Goal: Check status: Check status

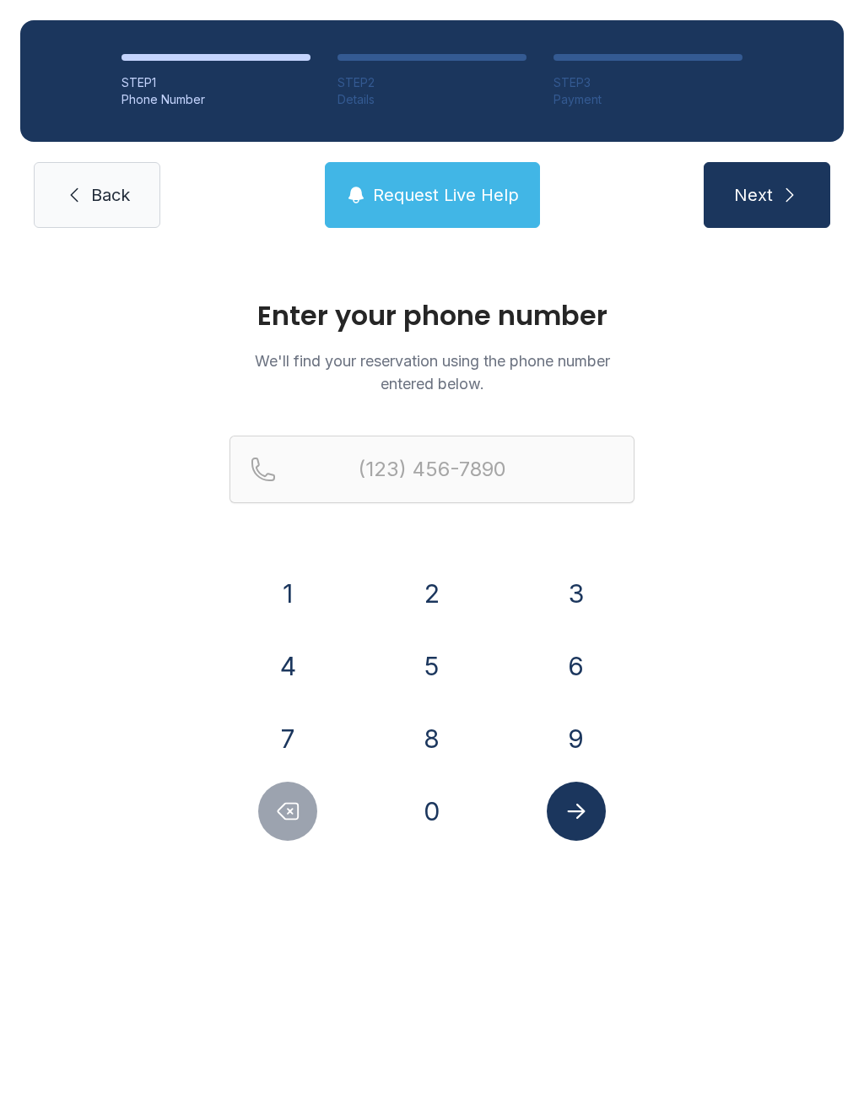
click at [593, 593] on button "3" at bounding box center [576, 593] width 59 height 59
click at [442, 834] on button "0" at bounding box center [432, 811] width 59 height 59
click at [588, 606] on button "3" at bounding box center [576, 593] width 59 height 59
click at [430, 681] on button "5" at bounding box center [432, 665] width 59 height 59
click at [300, 665] on button "4" at bounding box center [287, 665] width 59 height 59
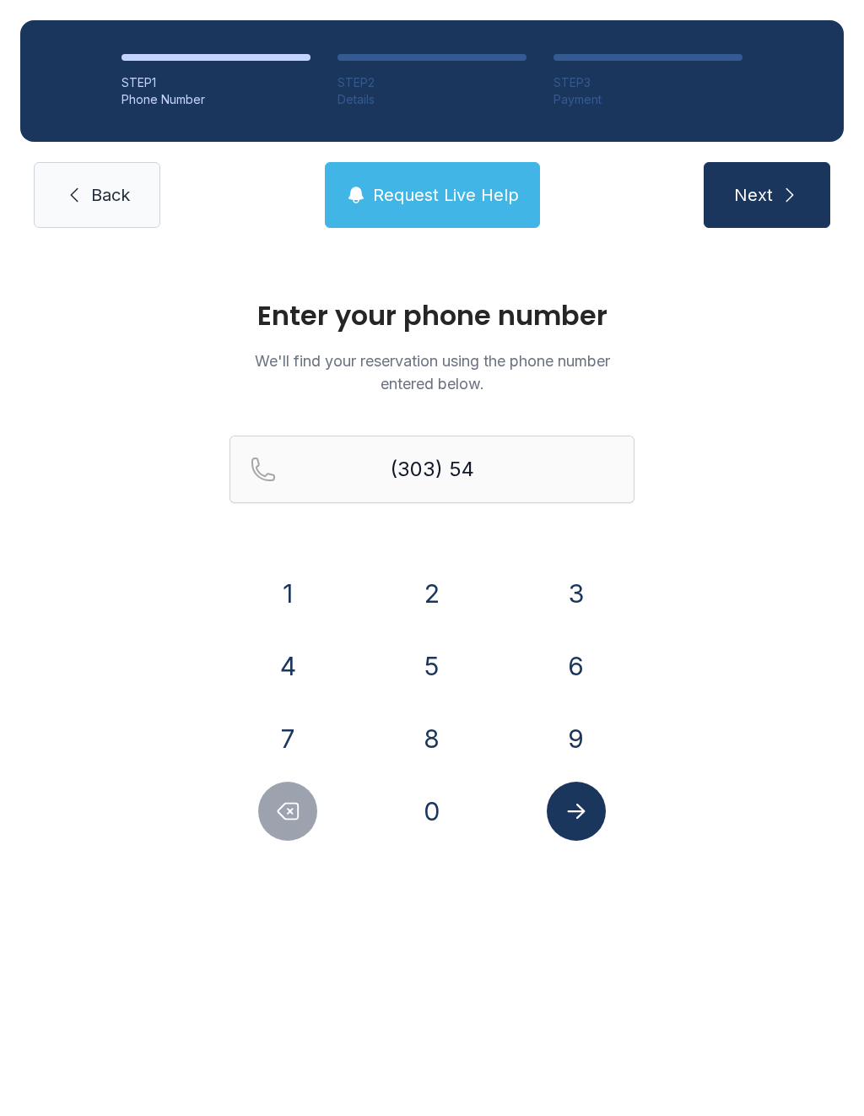
click at [423, 734] on button "8" at bounding box center [432, 738] width 59 height 59
click at [308, 724] on button "7" at bounding box center [287, 738] width 59 height 59
click at [448, 673] on button "5" at bounding box center [432, 665] width 59 height 59
click at [305, 593] on button "1" at bounding box center [287, 593] width 59 height 59
click at [436, 820] on button "0" at bounding box center [432, 811] width 59 height 59
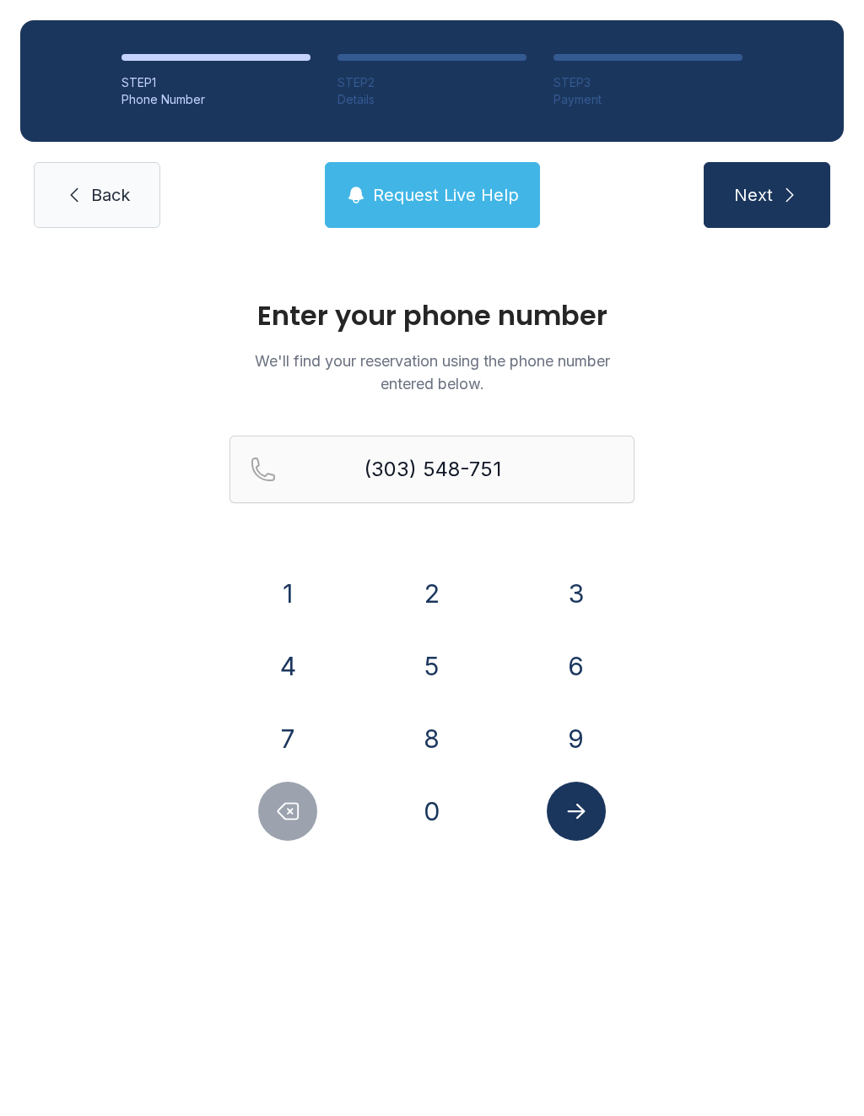
type input "[PHONE_NUMBER]"
click at [605, 805] on button "Submit lookup form" at bounding box center [576, 811] width 59 height 59
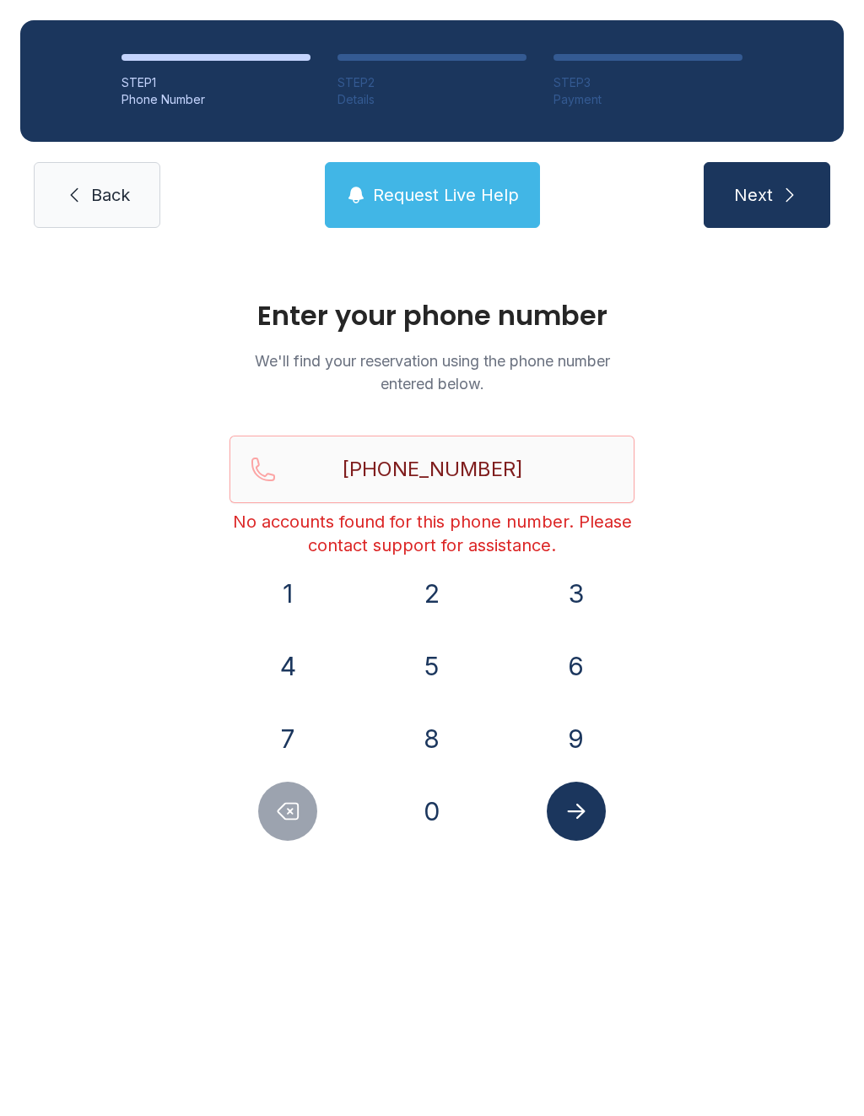
click at [82, 188] on icon at bounding box center [74, 195] width 20 height 20
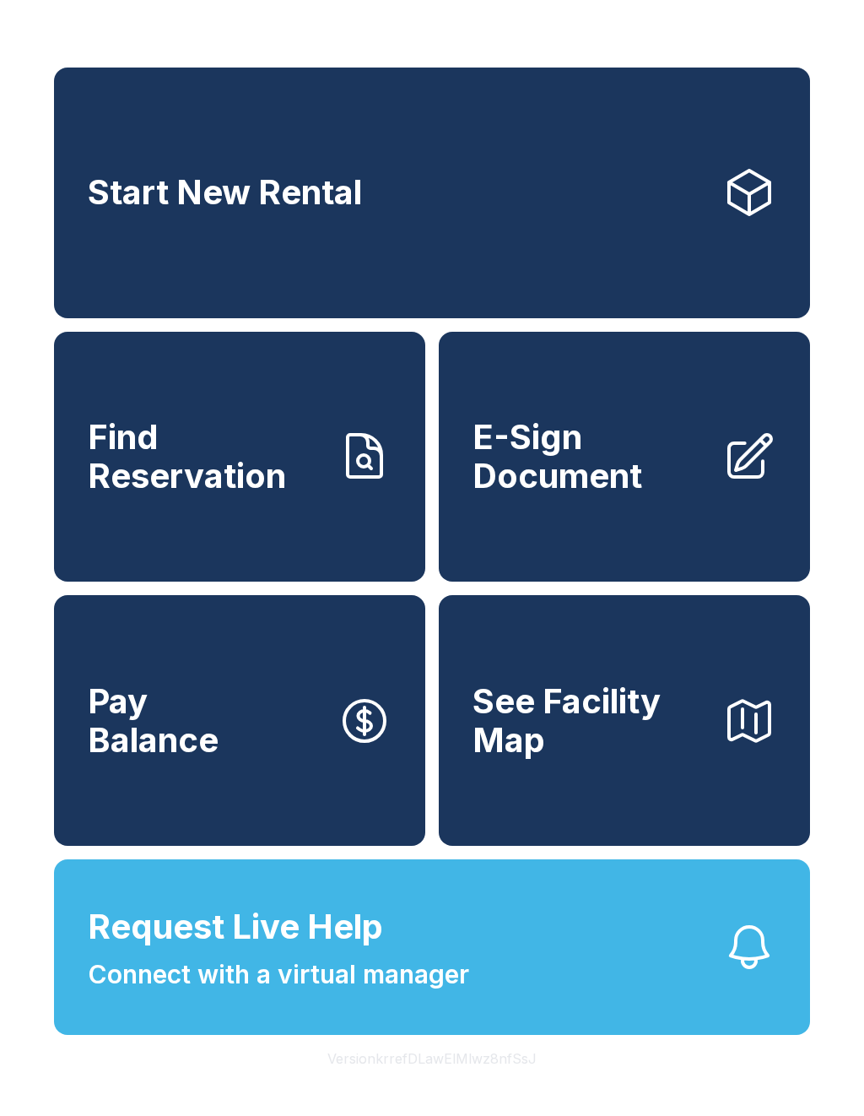
click at [295, 495] on span "Find Reservation" at bounding box center [206, 456] width 236 height 77
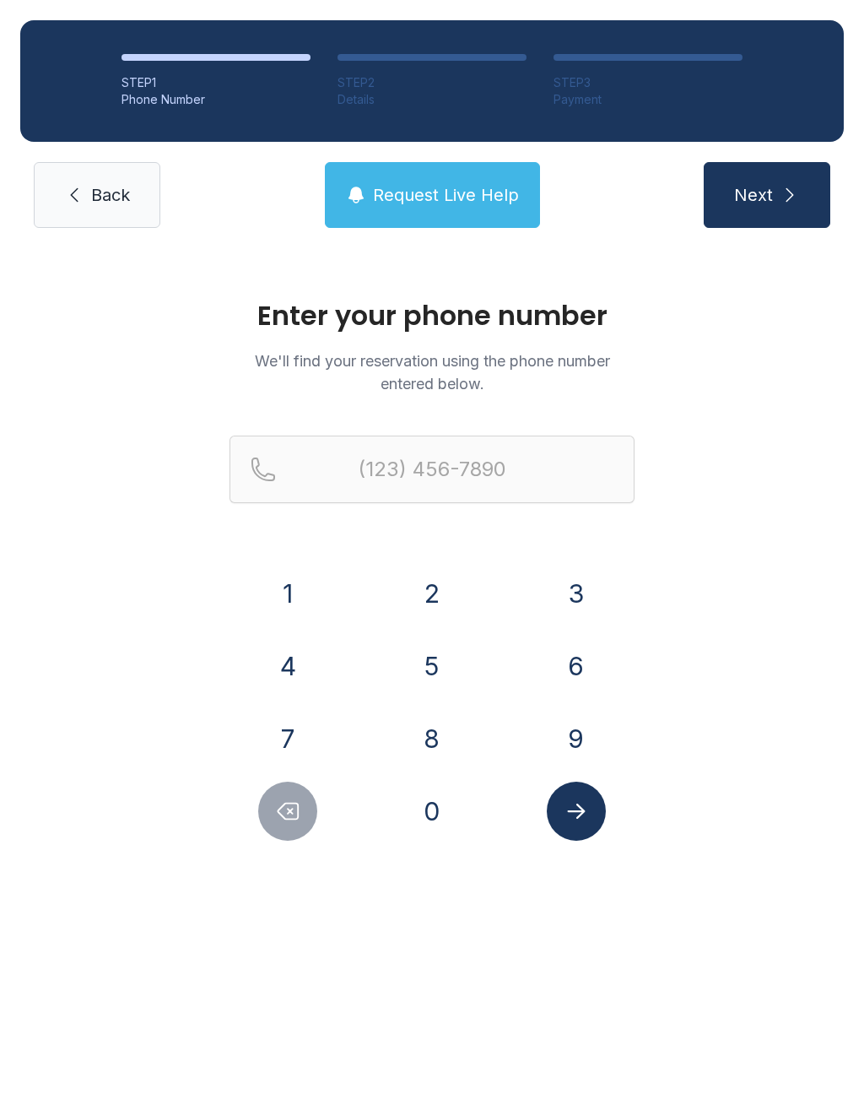
click at [435, 740] on button "8" at bounding box center [432, 738] width 59 height 59
click at [441, 795] on button "0" at bounding box center [432, 811] width 59 height 59
click at [433, 598] on button "2" at bounding box center [432, 593] width 59 height 59
click at [570, 596] on button "3" at bounding box center [576, 593] width 59 height 59
click at [303, 734] on button "7" at bounding box center [287, 738] width 59 height 59
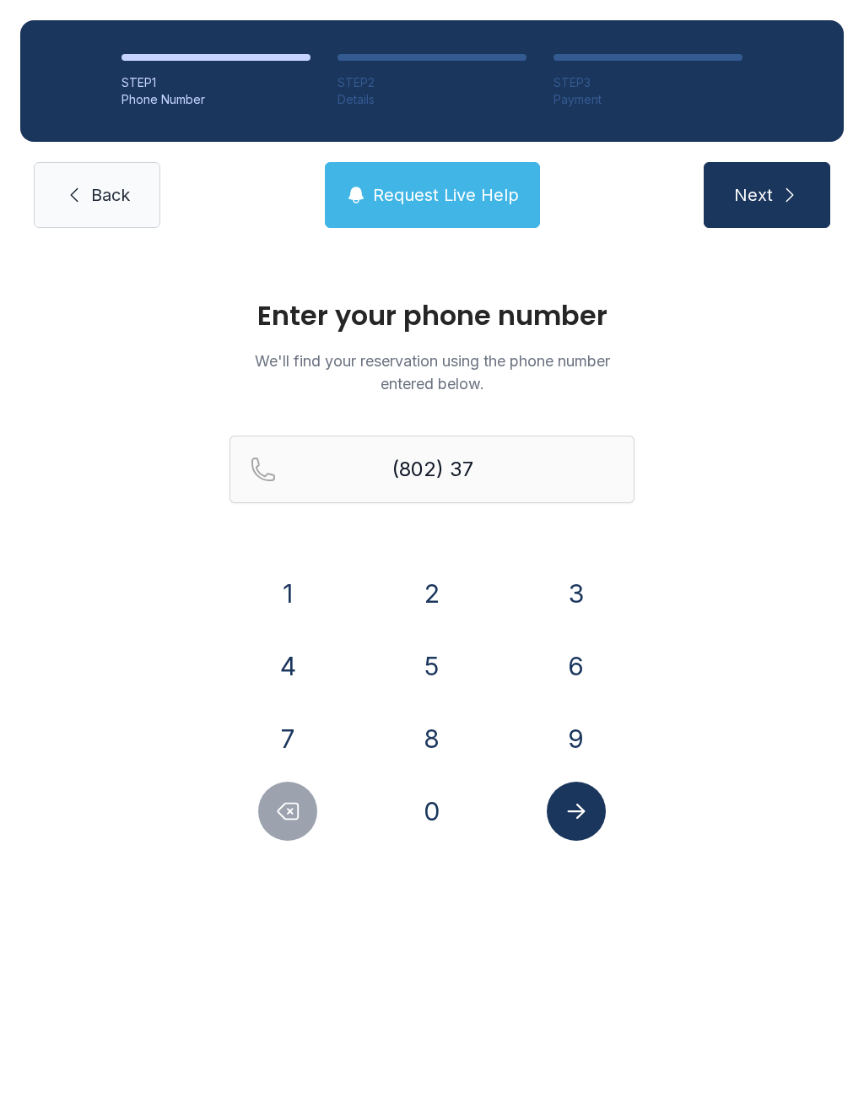
click at [294, 604] on button "1" at bounding box center [287, 593] width 59 height 59
click at [571, 733] on button "9" at bounding box center [576, 738] width 59 height 59
click at [570, 732] on button "9" at bounding box center [576, 738] width 59 height 59
click at [424, 595] on button "2" at bounding box center [432, 593] width 59 height 59
click at [291, 678] on button "4" at bounding box center [287, 665] width 59 height 59
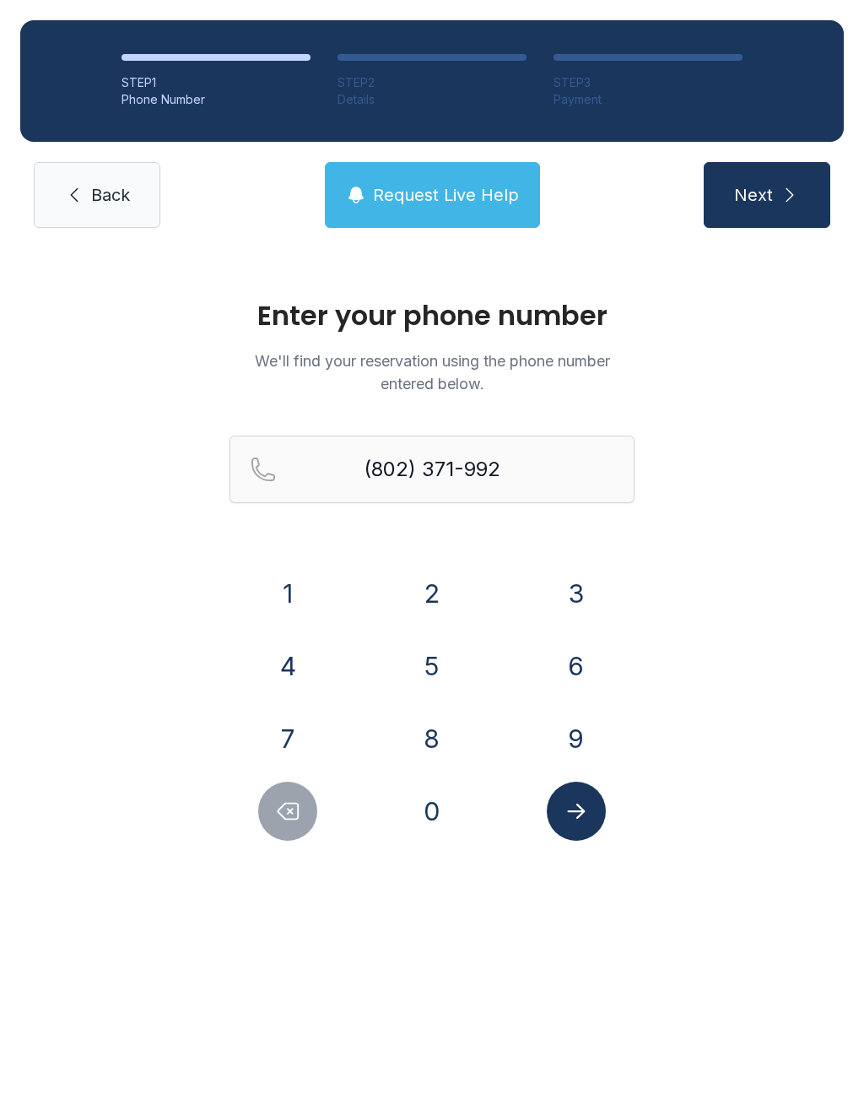
type input "[PHONE_NUMBER]"
click at [576, 811] on icon "Submit lookup form" at bounding box center [576, 811] width 18 height 15
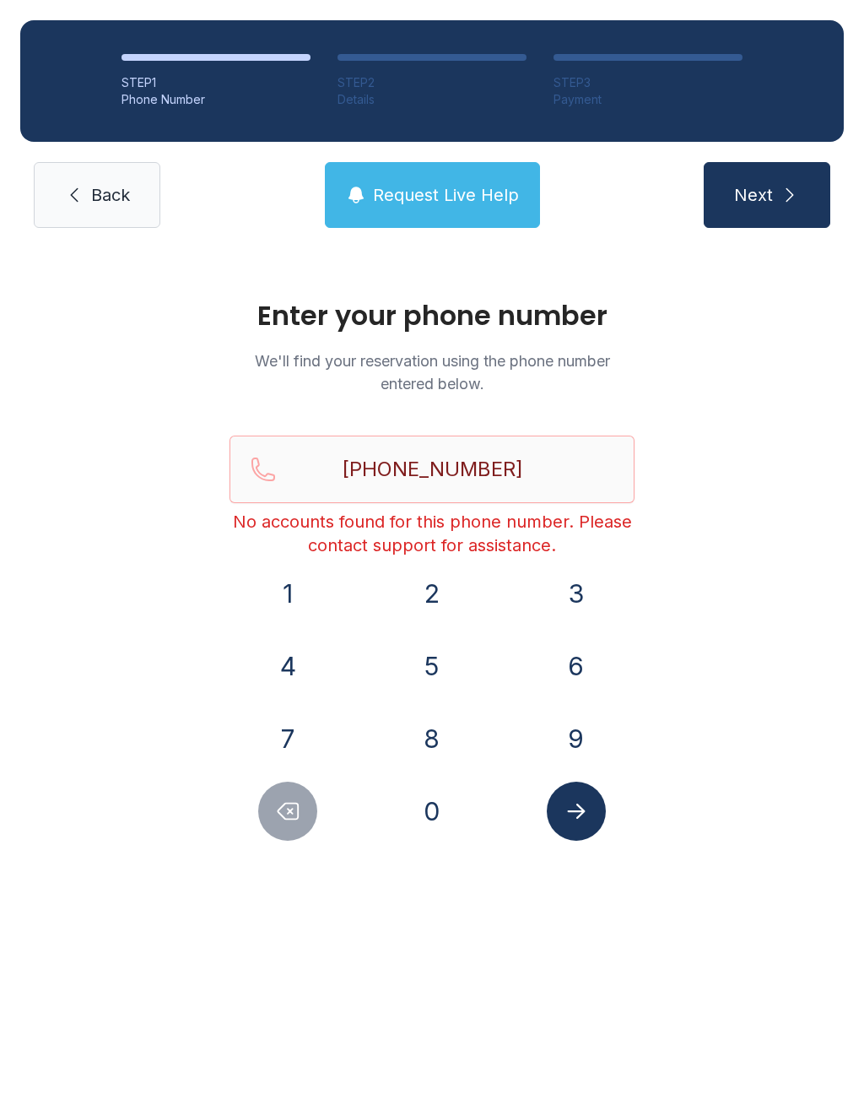
click at [94, 191] on span "Back" at bounding box center [110, 195] width 39 height 24
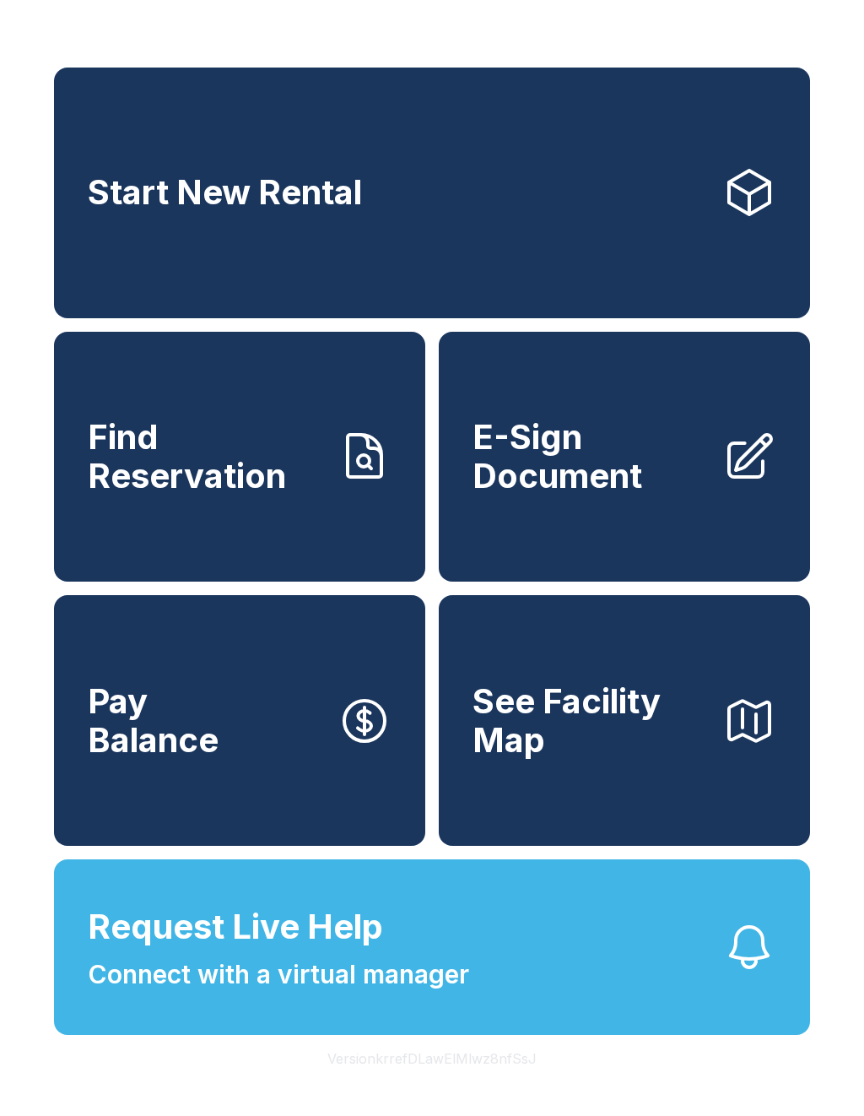
click at [272, 495] on span "Find Reservation" at bounding box center [206, 456] width 236 height 77
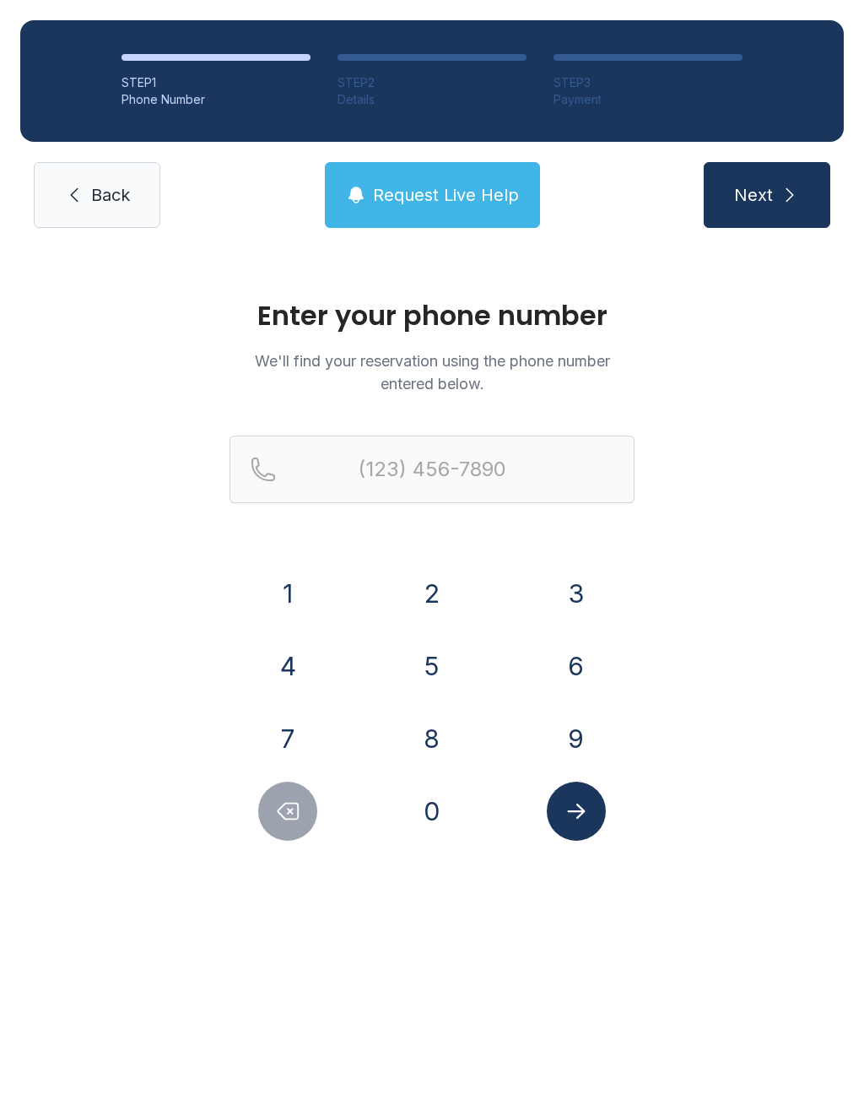
click at [448, 731] on button "8" at bounding box center [432, 738] width 59 height 59
click at [447, 797] on button "0" at bounding box center [432, 811] width 59 height 59
click at [279, 823] on icon "Delete number" at bounding box center [287, 810] width 25 height 25
type input "(8"
click at [278, 823] on icon "Delete number" at bounding box center [287, 810] width 25 height 25
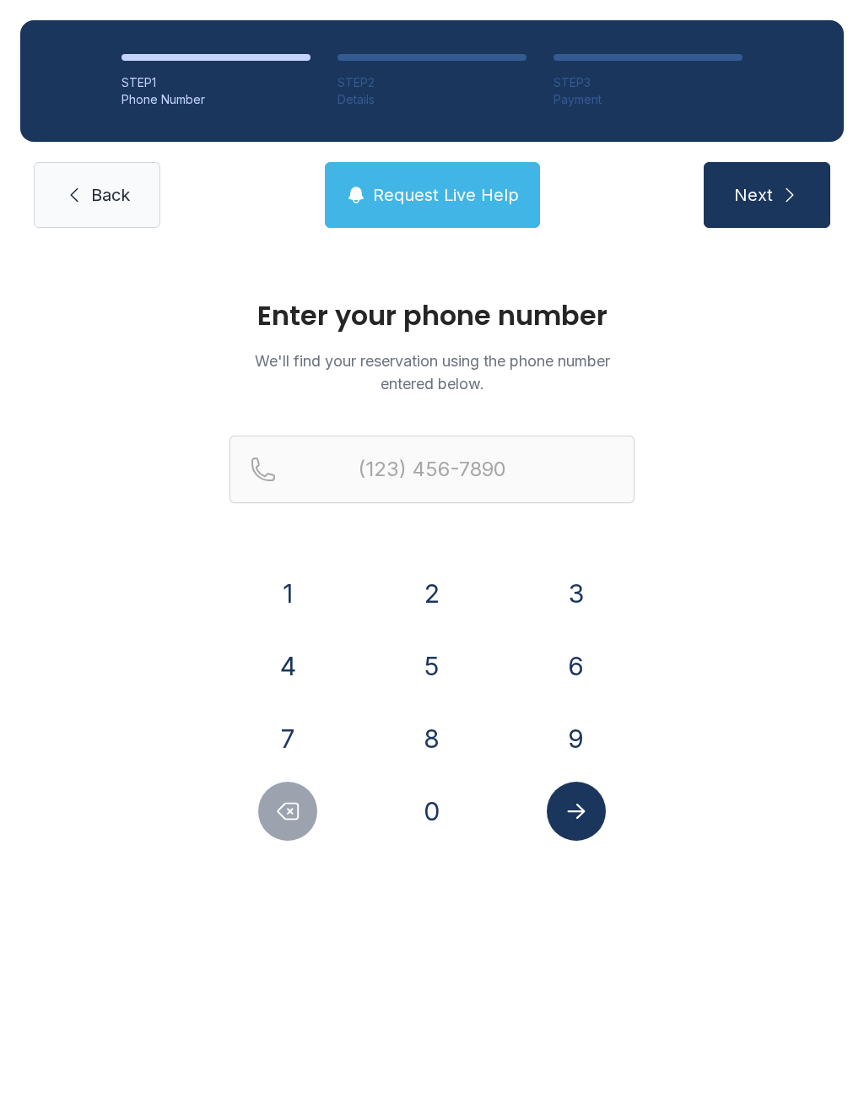
click at [579, 592] on button "3" at bounding box center [576, 593] width 59 height 59
click at [295, 607] on button "1" at bounding box center [287, 593] width 59 height 59
click at [282, 657] on button "4" at bounding box center [287, 665] width 59 height 59
click at [561, 735] on button "9" at bounding box center [576, 738] width 59 height 59
click at [578, 654] on button "6" at bounding box center [576, 665] width 59 height 59
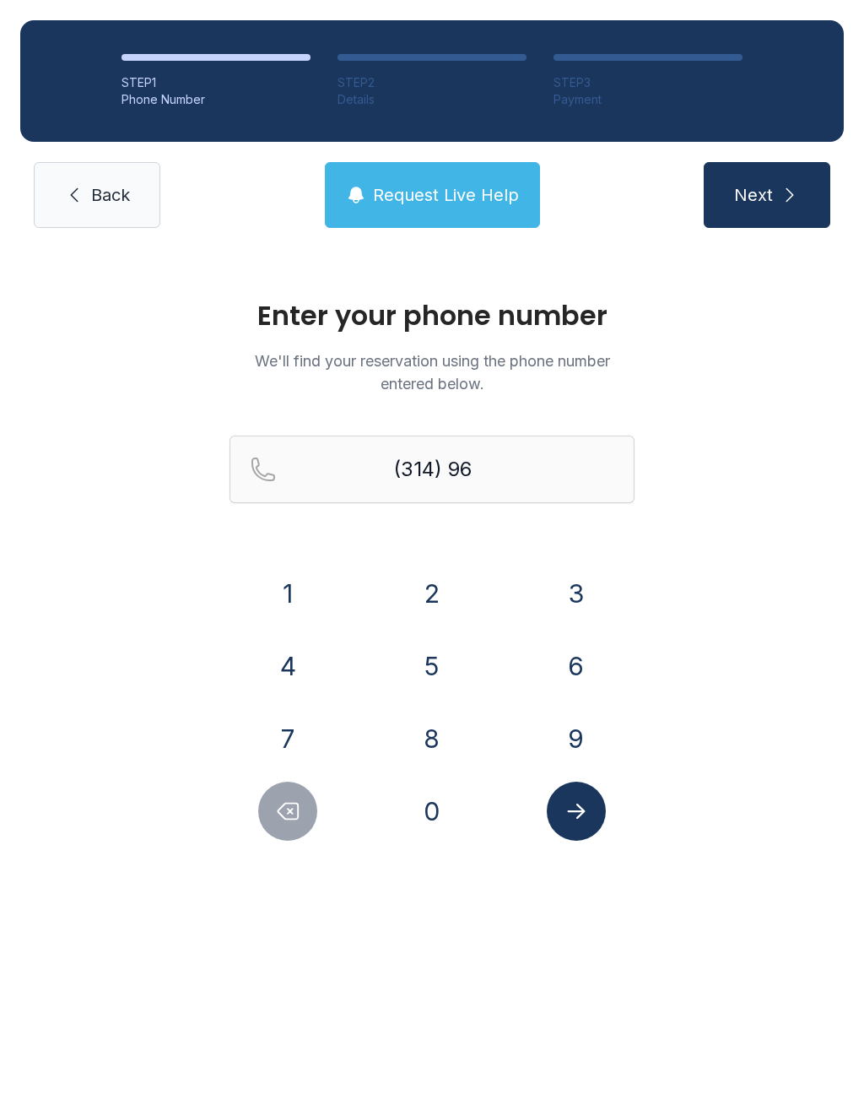
click at [448, 818] on button "0" at bounding box center [432, 811] width 59 height 59
click at [437, 820] on button "0" at bounding box center [432, 811] width 59 height 59
click at [582, 590] on button "3" at bounding box center [576, 593] width 59 height 59
click at [435, 669] on button "5" at bounding box center [432, 665] width 59 height 59
click at [431, 730] on button "8" at bounding box center [432, 738] width 59 height 59
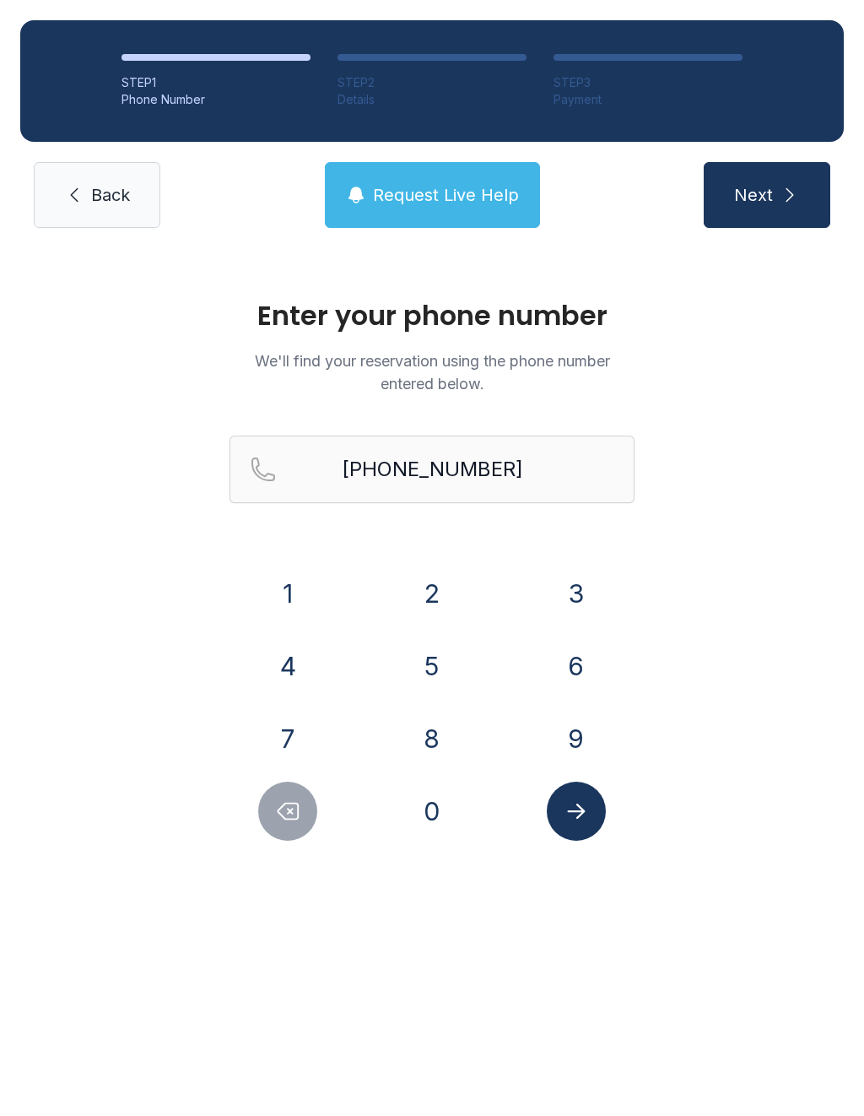
click at [587, 808] on icon "Submit lookup form" at bounding box center [576, 810] width 25 height 25
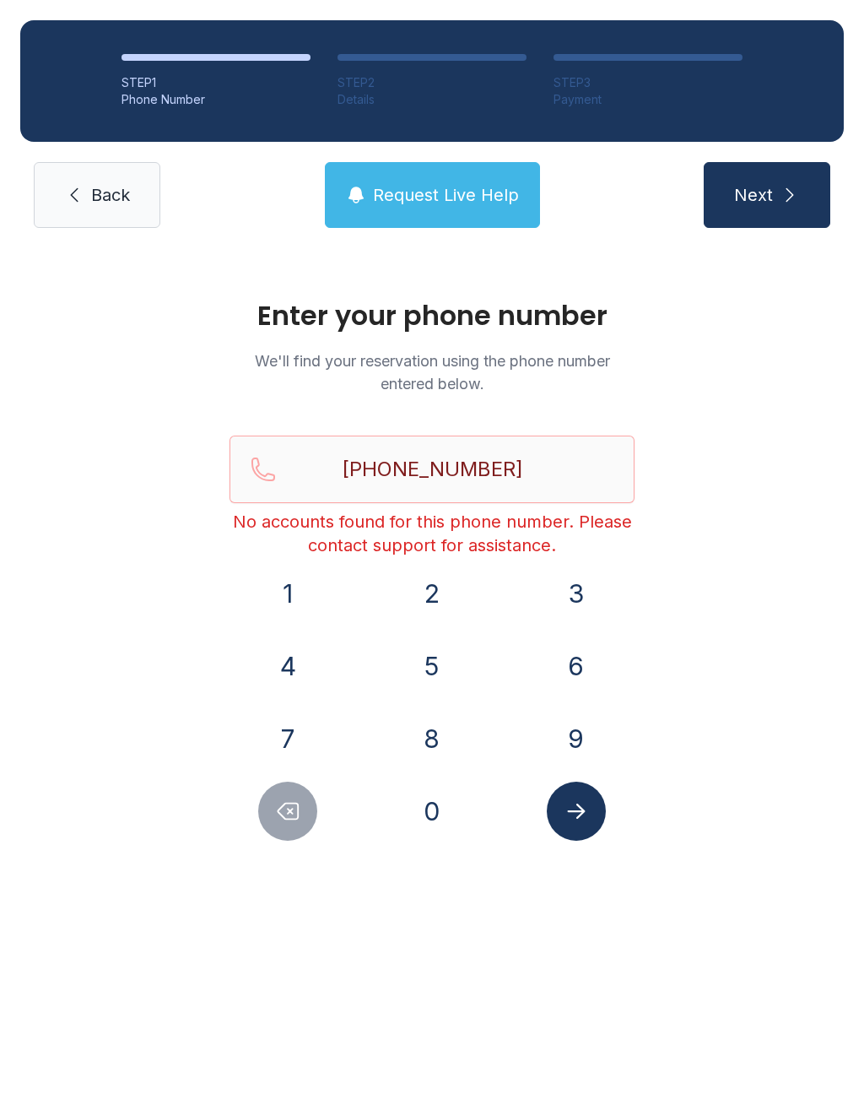
click at [281, 838] on button "Delete number" at bounding box center [287, 811] width 59 height 59
click at [280, 838] on button "Delete number" at bounding box center [287, 811] width 59 height 59
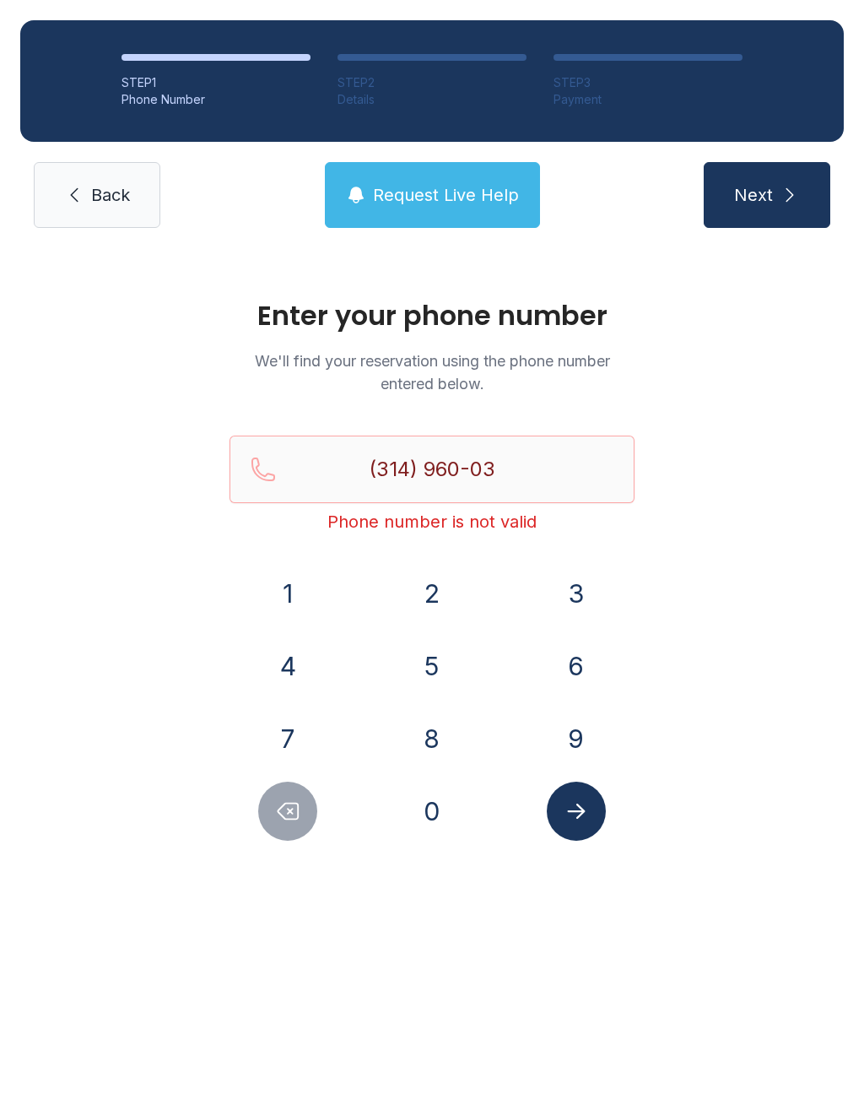
click at [293, 811] on icon "Delete number" at bounding box center [287, 810] width 25 height 25
click at [292, 811] on icon "Delete number" at bounding box center [287, 810] width 25 height 25
click at [293, 828] on button "Delete number" at bounding box center [287, 811] width 59 height 59
click at [302, 831] on button "Delete number" at bounding box center [287, 811] width 59 height 59
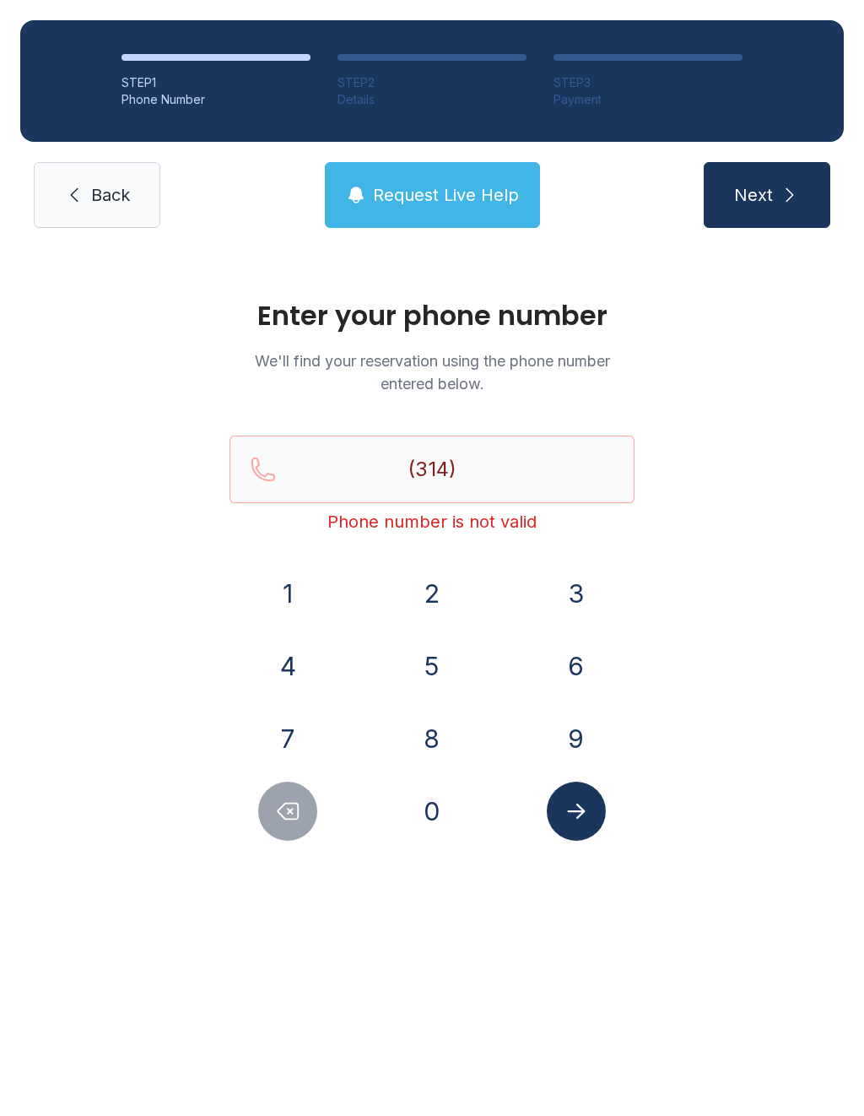
click at [301, 831] on button "Delete number" at bounding box center [287, 811] width 59 height 59
click at [301, 817] on button "Delete number" at bounding box center [287, 811] width 59 height 59
type input "(3"
click at [300, 817] on icon "Delete number" at bounding box center [287, 810] width 25 height 25
click at [300, 824] on button "Delete number" at bounding box center [287, 811] width 59 height 59
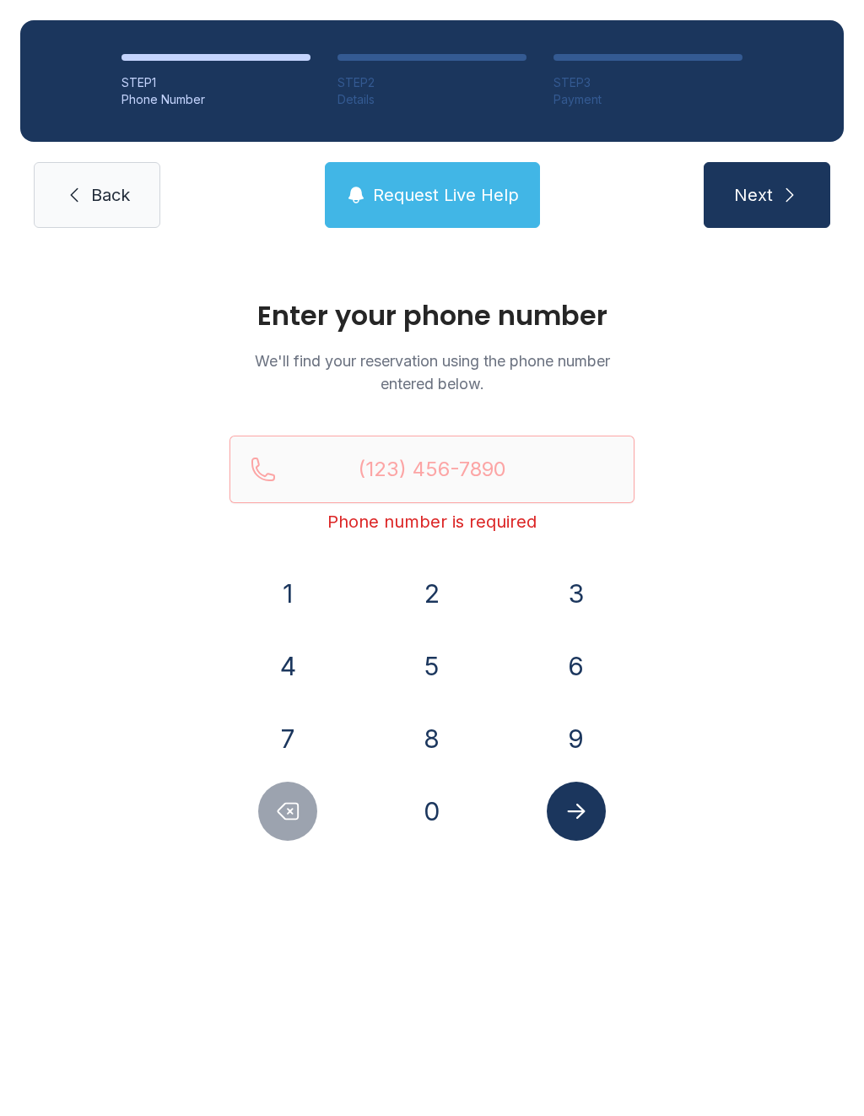
click at [300, 823] on icon "Delete number" at bounding box center [287, 810] width 25 height 25
